Goal: Register for event/course

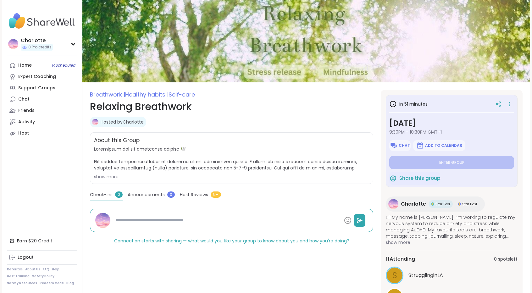
scroll to position [132, 0]
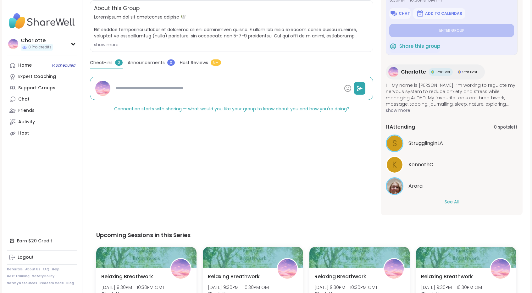
click at [453, 199] on button "See All" at bounding box center [451, 202] width 14 height 7
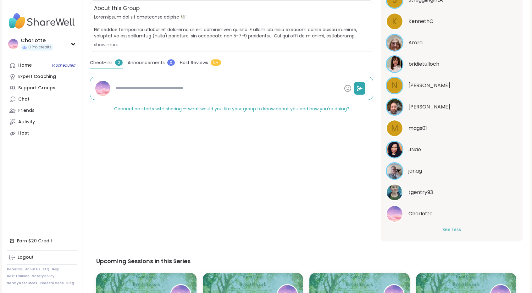
scroll to position [145, 0]
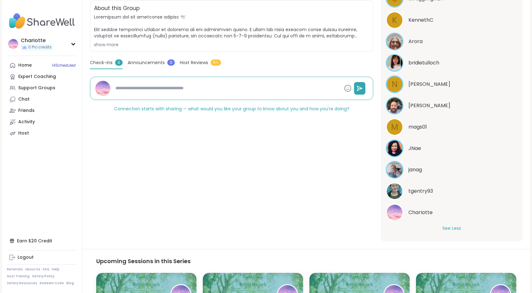
click at [420, 190] on span "tgentry93" at bounding box center [420, 191] width 25 height 8
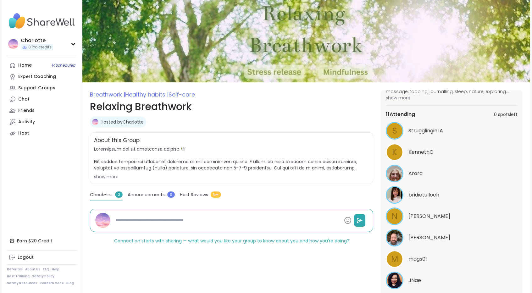
scroll to position [0, 0]
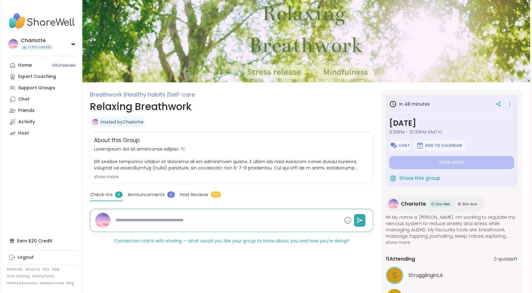
click at [101, 177] on div "show more" at bounding box center [231, 176] width 275 height 6
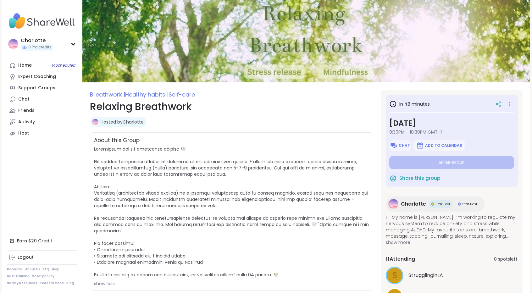
type textarea "*"
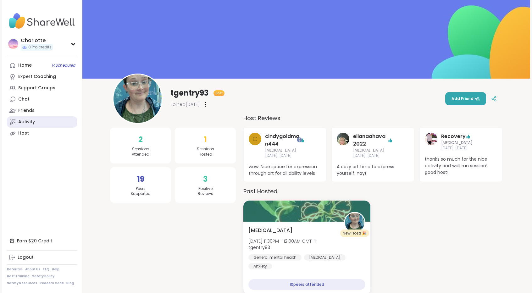
click at [31, 125] on link "Activity" at bounding box center [42, 121] width 70 height 11
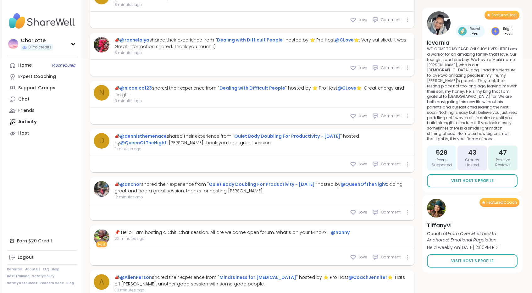
scroll to position [249, 0]
click at [347, 88] on link "@CLove" at bounding box center [346, 87] width 19 height 6
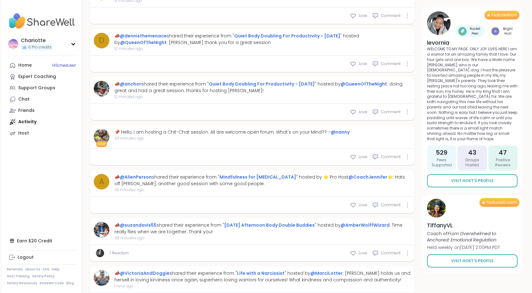
type textarea "*"
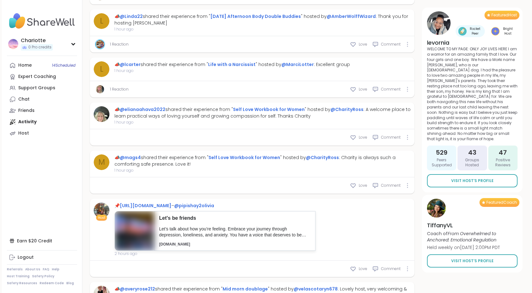
scroll to position [642, 0]
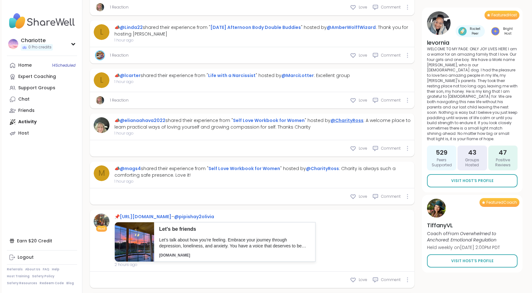
click at [333, 120] on link "@CharityRoss" at bounding box center [346, 120] width 33 height 6
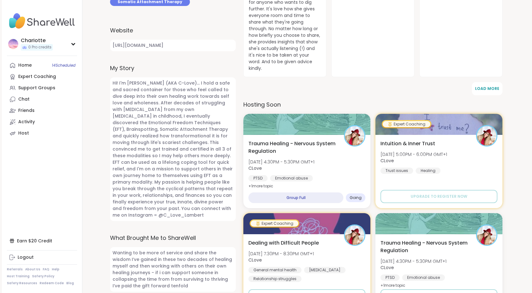
scroll to position [254, 0]
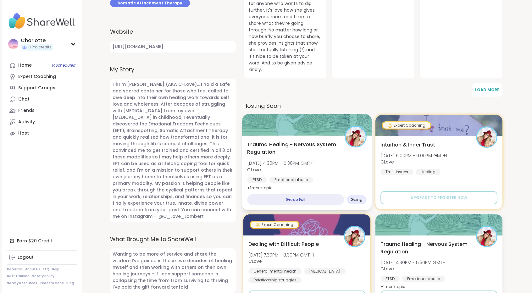
click at [332, 136] on div "Trauma Healing - Nervous System Regulation Tue, Oct 14 | 4:30PM - 5:30PM GMT+1 …" at bounding box center [306, 173] width 129 height 75
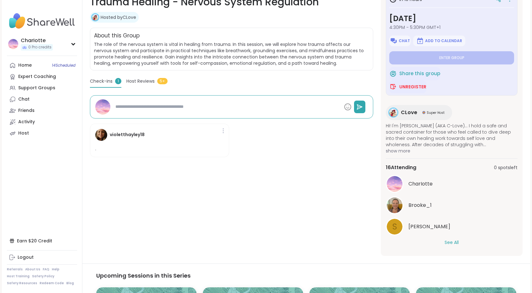
scroll to position [113, 0]
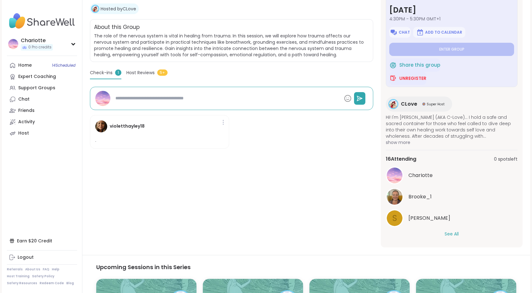
click at [445, 232] on button "See All" at bounding box center [451, 234] width 14 height 7
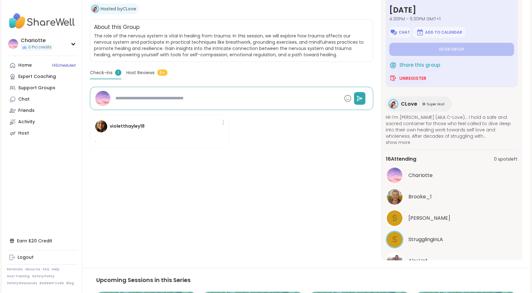
scroll to position [0, 0]
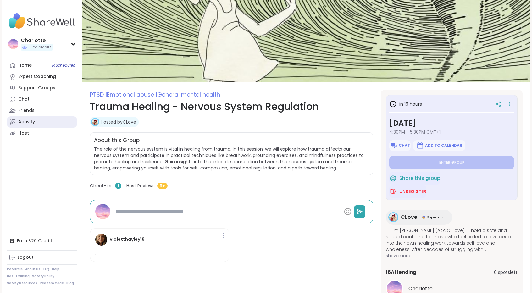
click at [36, 123] on link "Activity" at bounding box center [42, 121] width 70 height 11
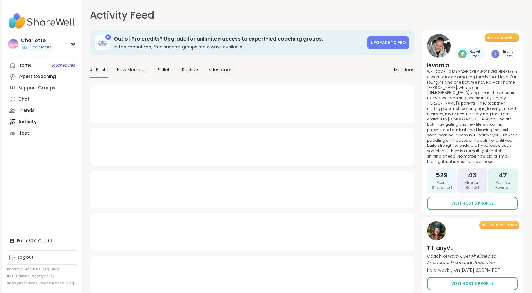
type textarea "*"
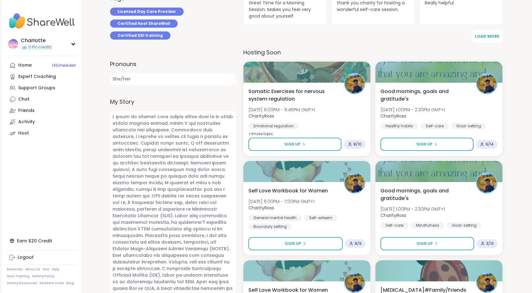
scroll to position [235, 0]
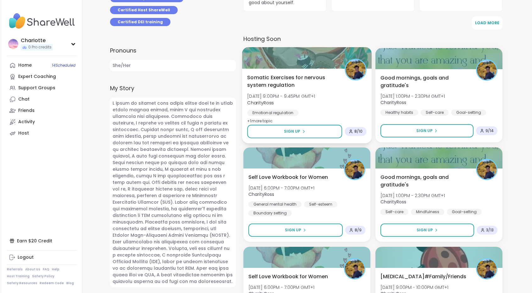
click at [332, 73] on div "Somatic Exercises for nervous system regulation [DATE] 9:00PM - 9:45PM GMT+1 Ch…" at bounding box center [306, 106] width 129 height 75
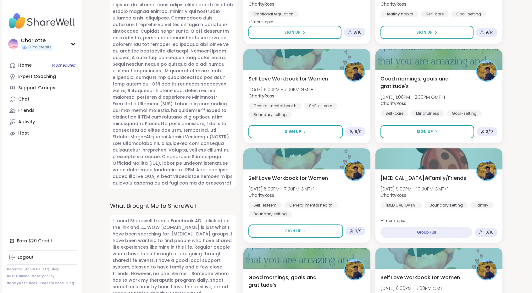
scroll to position [337, 0]
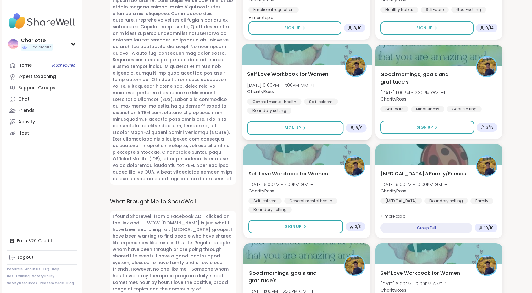
click at [327, 91] on div "Self Love Workbook for Women [DATE] 6:00PM - 7:00PM GMT+1 CharityRoss General m…" at bounding box center [306, 92] width 119 height 44
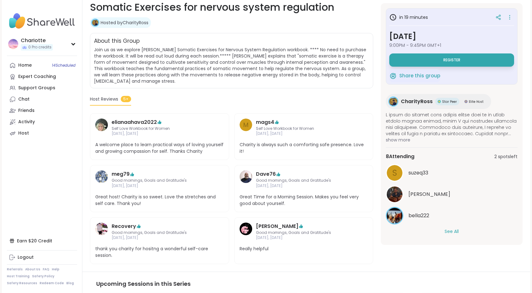
click at [453, 232] on button "See All" at bounding box center [451, 231] width 14 height 7
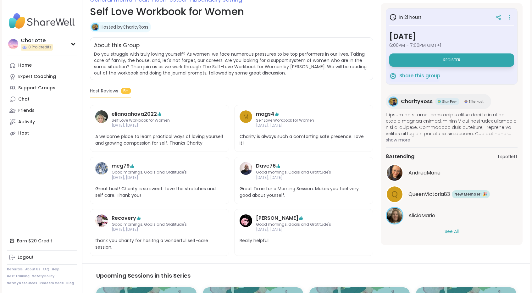
scroll to position [94, 0]
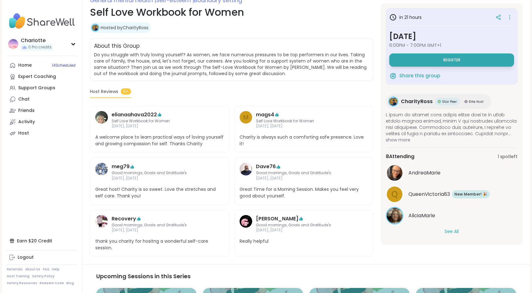
click at [451, 233] on button "See All" at bounding box center [451, 231] width 14 height 7
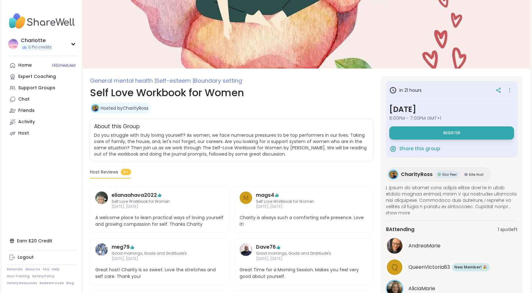
scroll to position [11, 0]
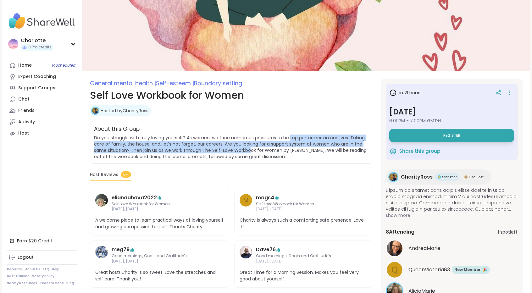
drag, startPoint x: 288, startPoint y: 135, endPoint x: 243, endPoint y: 153, distance: 49.5
click at [243, 153] on span "Do you struggle with truly loving yourself? As women, we face numerous pressure…" at bounding box center [230, 146] width 272 height 25
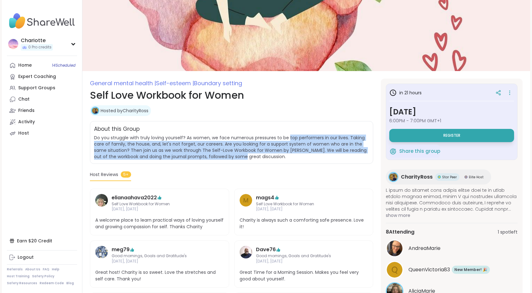
click at [243, 153] on span "Do you struggle with truly loving yourself? As women, we face numerous pressure…" at bounding box center [230, 146] width 272 height 25
drag, startPoint x: 243, startPoint y: 153, endPoint x: 224, endPoint y: 139, distance: 23.6
click at [224, 139] on span "Do you struggle with truly loving yourself? As women, we face numerous pressure…" at bounding box center [230, 146] width 272 height 25
drag, startPoint x: 224, startPoint y: 139, endPoint x: 219, endPoint y: 156, distance: 17.5
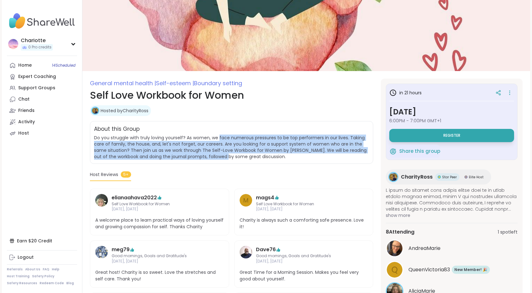
click at [219, 156] on span "Do you struggle with truly loving yourself? As women, we face numerous pressure…" at bounding box center [230, 146] width 272 height 25
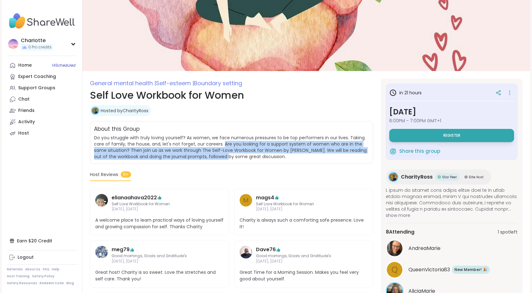
drag, startPoint x: 219, startPoint y: 156, endPoint x: 226, endPoint y: 138, distance: 19.4
click at [226, 138] on span "Do you struggle with truly loving yourself? As women, we face numerous pressure…" at bounding box center [230, 146] width 272 height 25
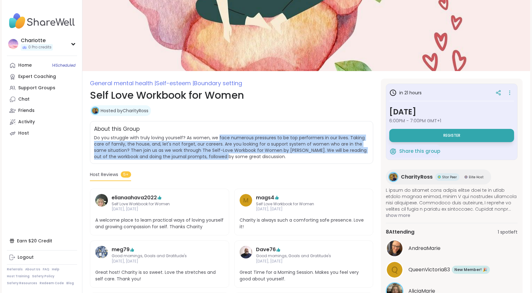
click at [226, 138] on span "Do you struggle with truly loving yourself? As women, we face numerous pressure…" at bounding box center [230, 146] width 272 height 25
drag, startPoint x: 226, startPoint y: 138, endPoint x: 219, endPoint y: 156, distance: 19.7
click at [219, 156] on span "Do you struggle with truly loving yourself? As women, we face numerous pressure…" at bounding box center [230, 146] width 272 height 25
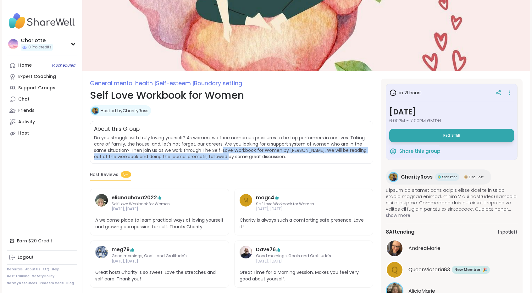
drag, startPoint x: 219, startPoint y: 156, endPoint x: 224, endPoint y: 145, distance: 13.0
click at [224, 145] on span "Do you struggle with truly loving yourself? As women, we face numerous pressure…" at bounding box center [230, 146] width 272 height 25
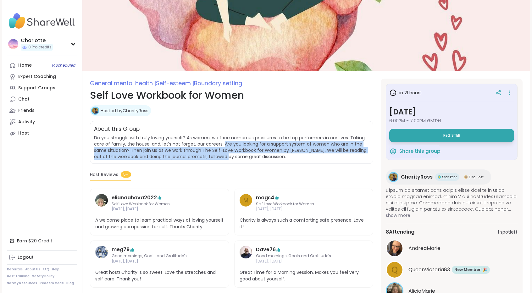
click at [224, 145] on span "Do you struggle with truly loving yourself? As women, we face numerous pressure…" at bounding box center [230, 146] width 272 height 25
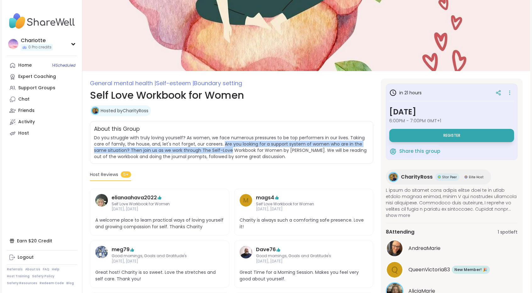
drag, startPoint x: 224, startPoint y: 145, endPoint x: 221, endPoint y: 151, distance: 7.3
click at [221, 151] on span "Do you struggle with truly loving yourself? As women, we face numerous pressure…" at bounding box center [230, 146] width 272 height 25
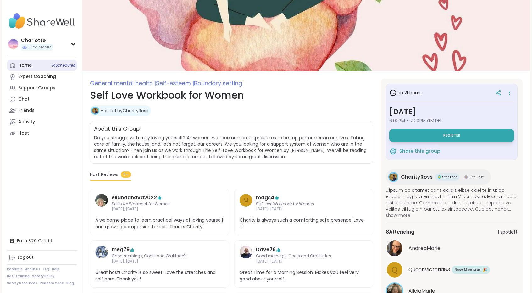
click at [43, 64] on link "Home 14 Scheduled" at bounding box center [42, 65] width 70 height 11
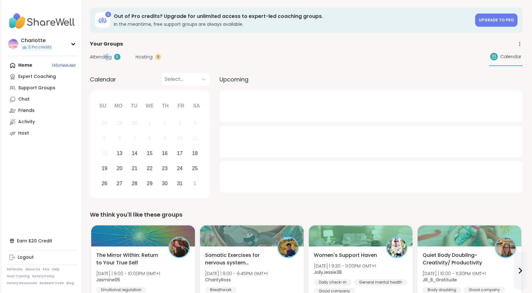
drag, startPoint x: 108, startPoint y: 52, endPoint x: 106, endPoint y: 56, distance: 3.9
click at [106, 56] on div "Attending 5 Hosting 9 Calendar" at bounding box center [306, 57] width 432 height 18
click at [106, 56] on span "Attending" at bounding box center [101, 57] width 22 height 7
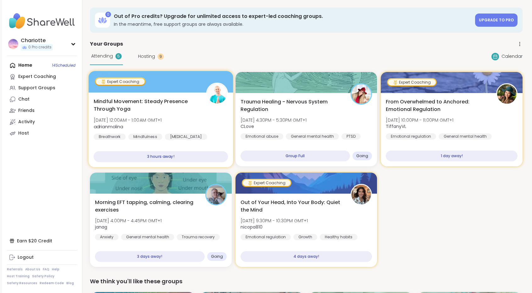
click at [196, 102] on span "Mindful Movement: Steady Presence Through Yoga" at bounding box center [146, 105] width 105 height 15
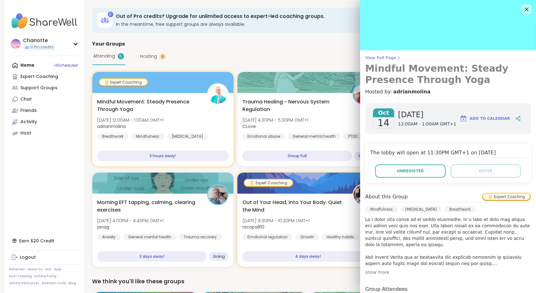
click at [381, 56] on span "View Full Page" at bounding box center [448, 57] width 166 height 5
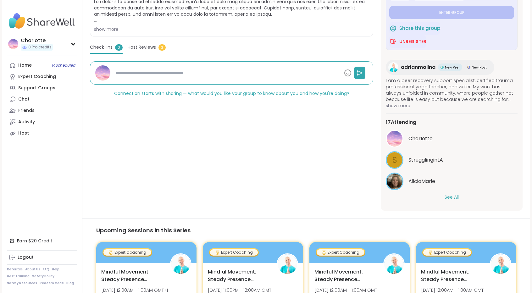
scroll to position [166, 0]
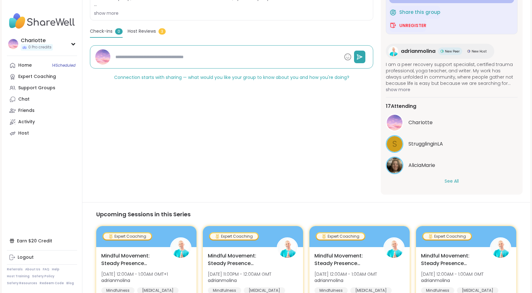
click at [457, 178] on button "See All" at bounding box center [451, 181] width 14 height 7
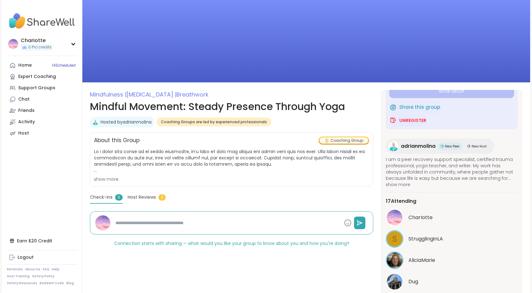
scroll to position [0, 0]
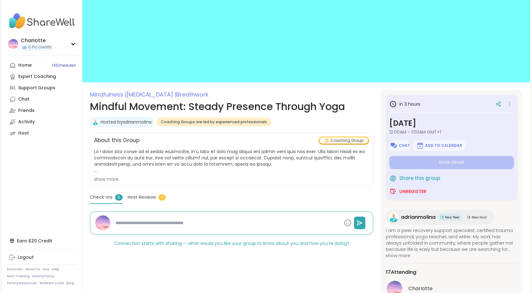
click at [523, 108] on section "Mindfulness | [MEDICAL_DATA] | Breathwork Mindful Movement: Steady Presence Thr…" at bounding box center [305, 231] width 447 height 283
click at [58, 63] on span "14 Scheduled" at bounding box center [64, 65] width 24 height 5
type textarea "*"
